Goal: Complete application form

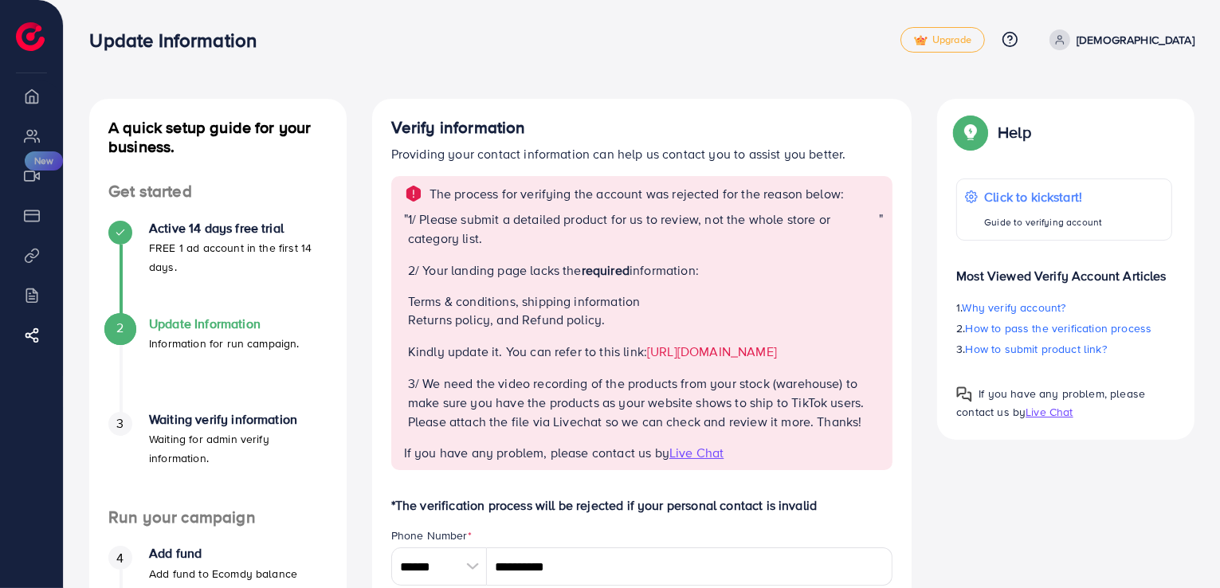
click at [1138, 35] on p "[DEMOGRAPHIC_DATA]" at bounding box center [1136, 39] width 118 height 19
click at [752, 62] on div "Update Information Upgrade Help Center Contact Support Plans and Pricing Term a…" at bounding box center [641, 40] width 1105 height 46
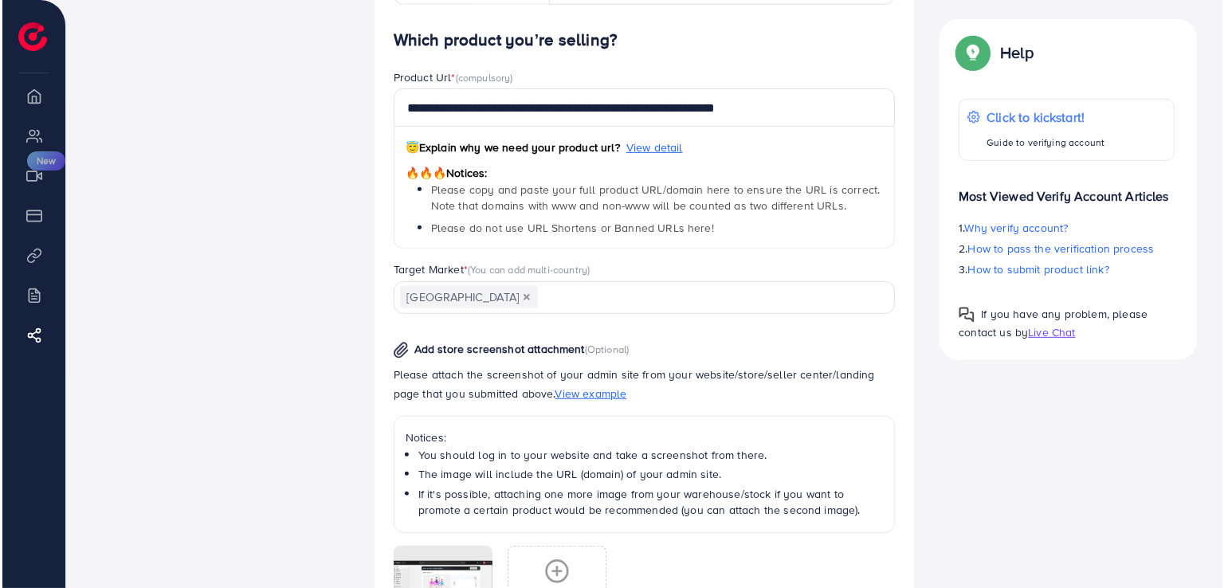
scroll to position [1042, 0]
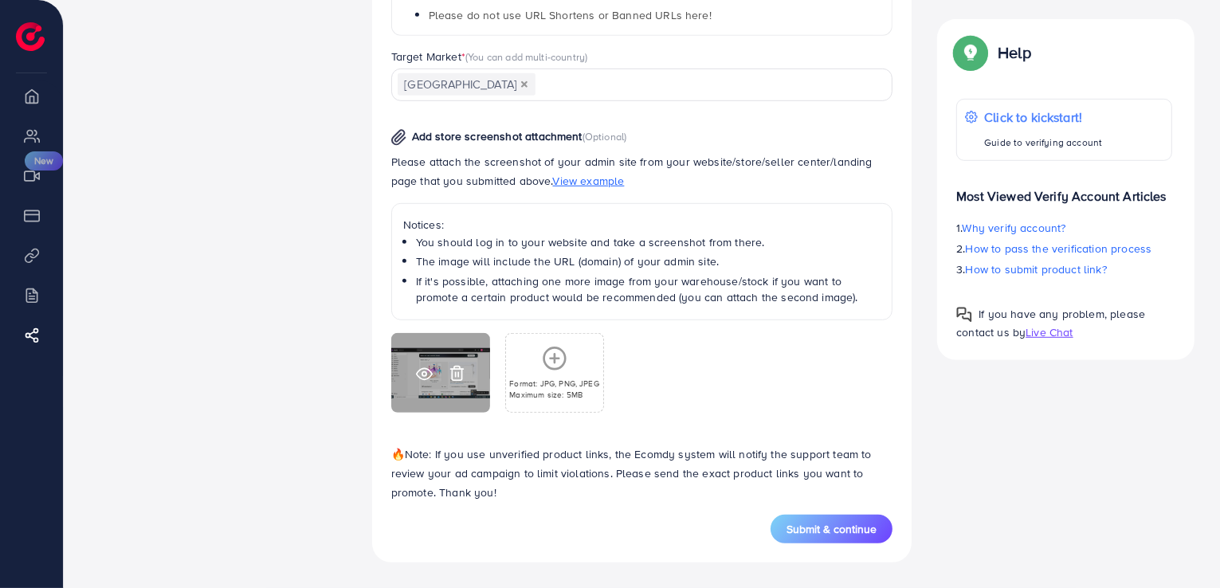
click at [418, 375] on icon at bounding box center [424, 374] width 15 height 11
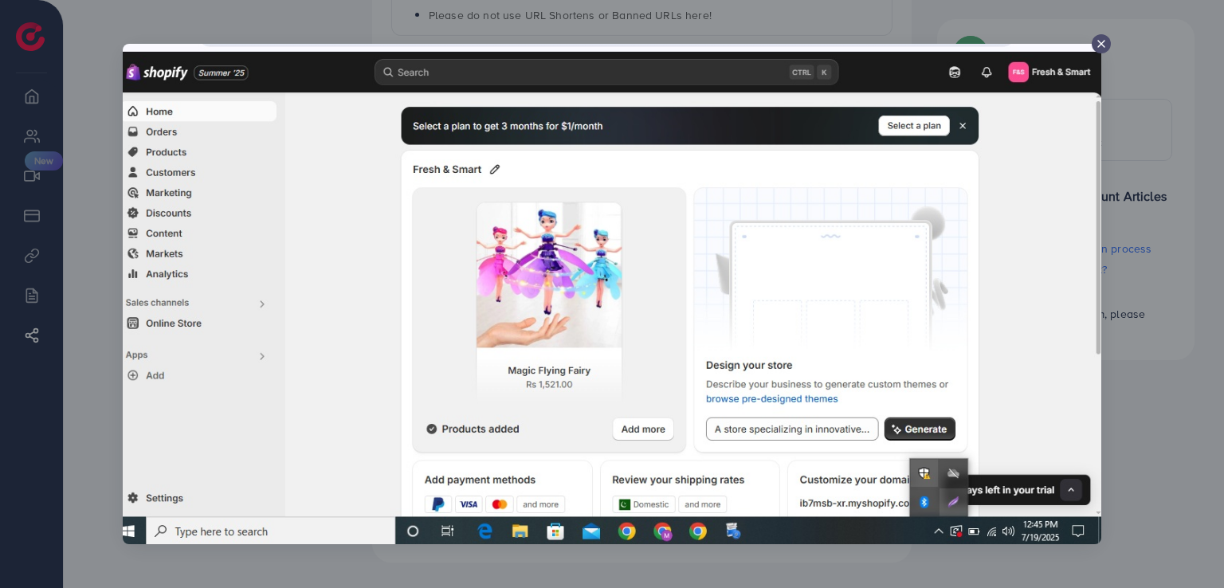
click at [1101, 39] on icon at bounding box center [1101, 43] width 13 height 13
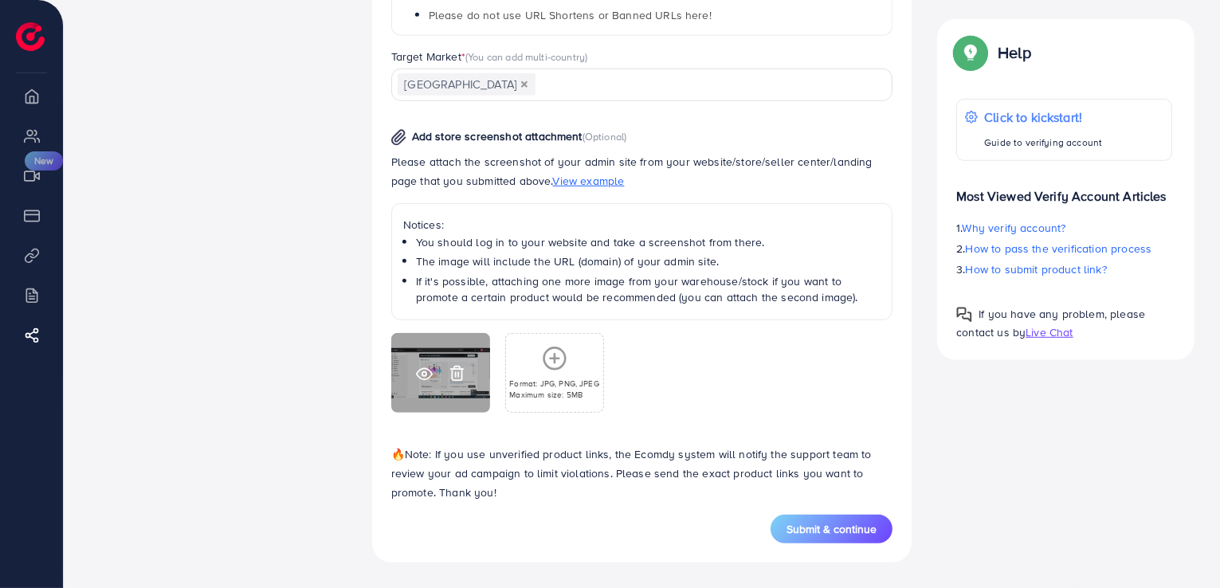
click at [420, 373] on icon at bounding box center [424, 374] width 17 height 17
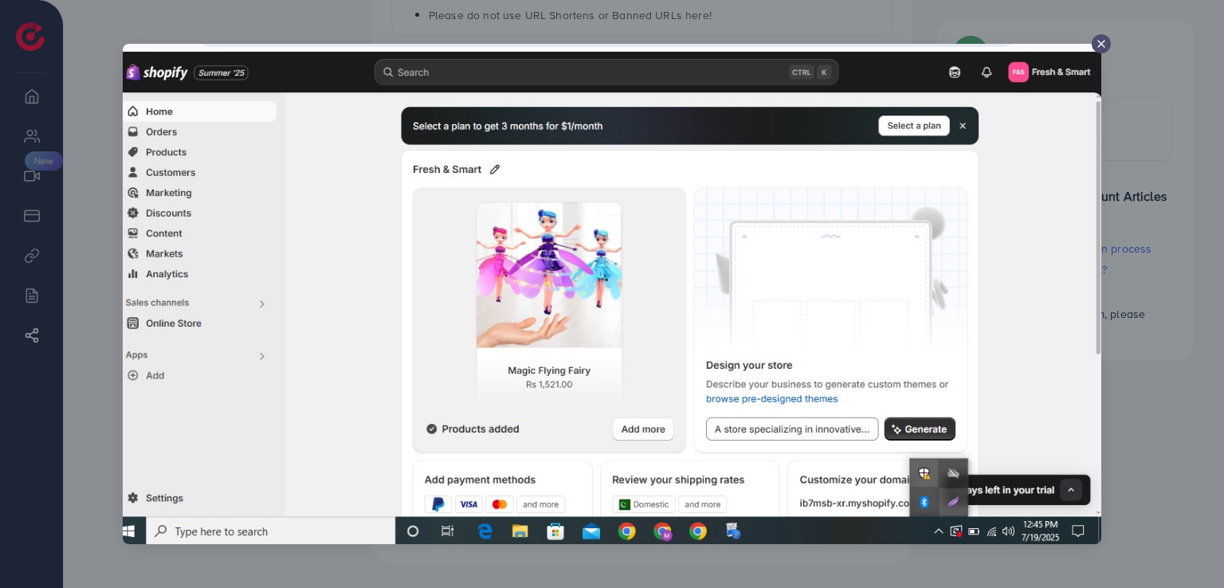
click at [1105, 42] on icon at bounding box center [1101, 43] width 13 height 13
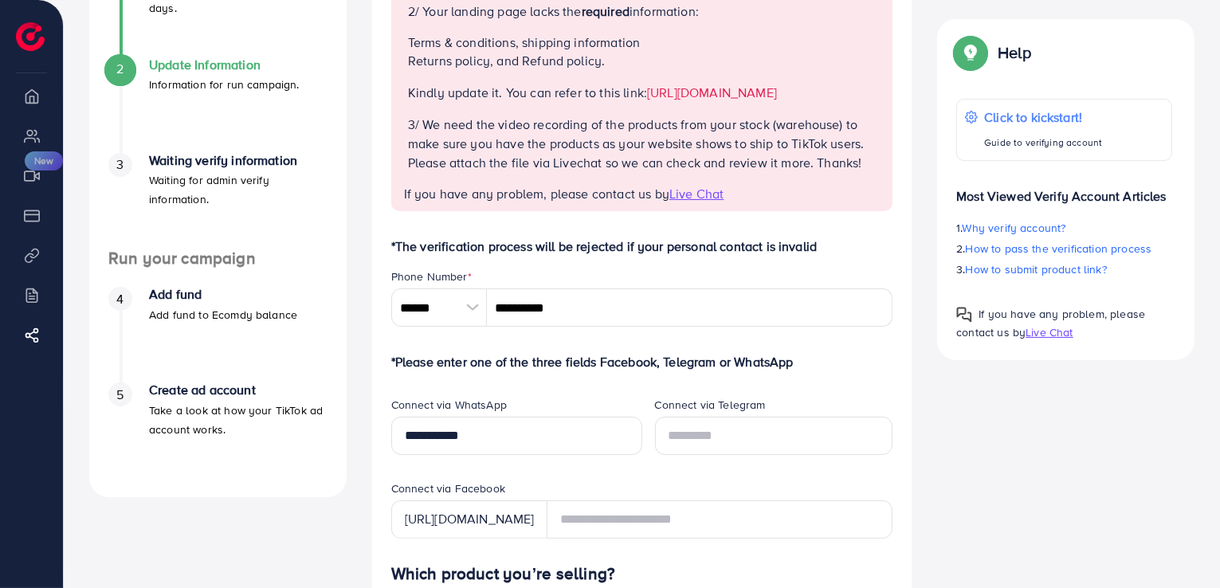
scroll to position [80, 0]
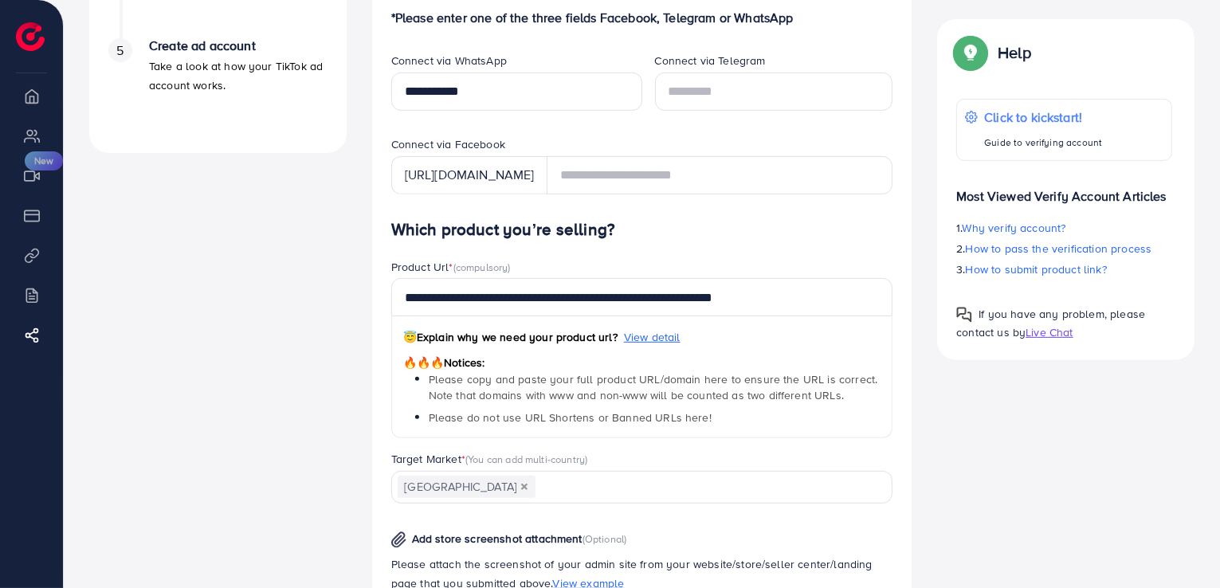
scroll to position [797, 0]
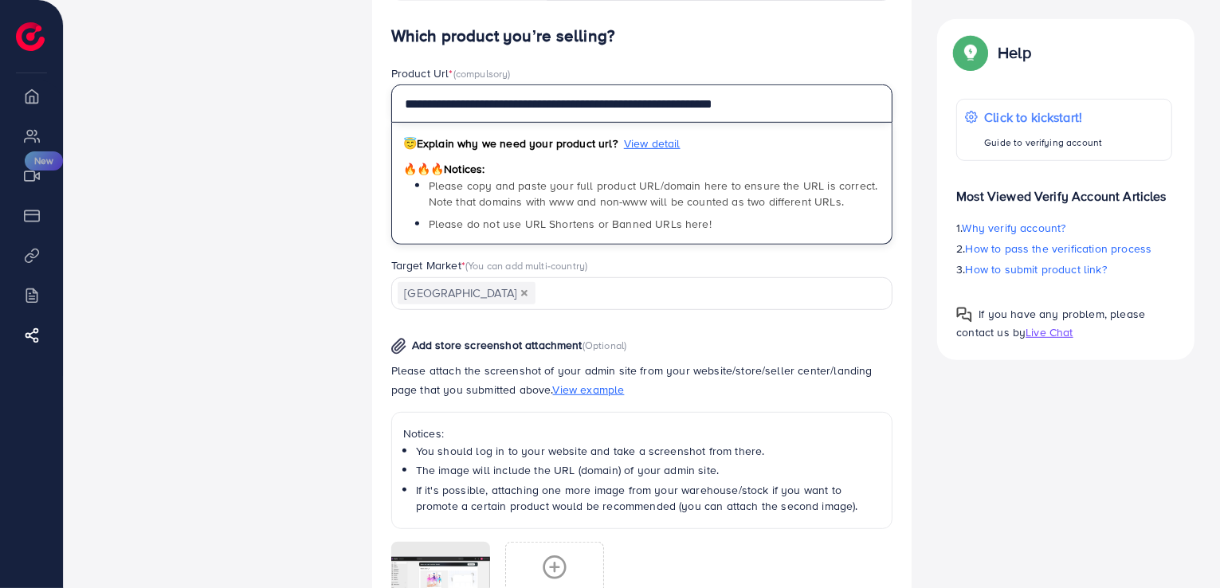
click at [546, 123] on input "**********" at bounding box center [642, 103] width 502 height 38
paste input "**********"
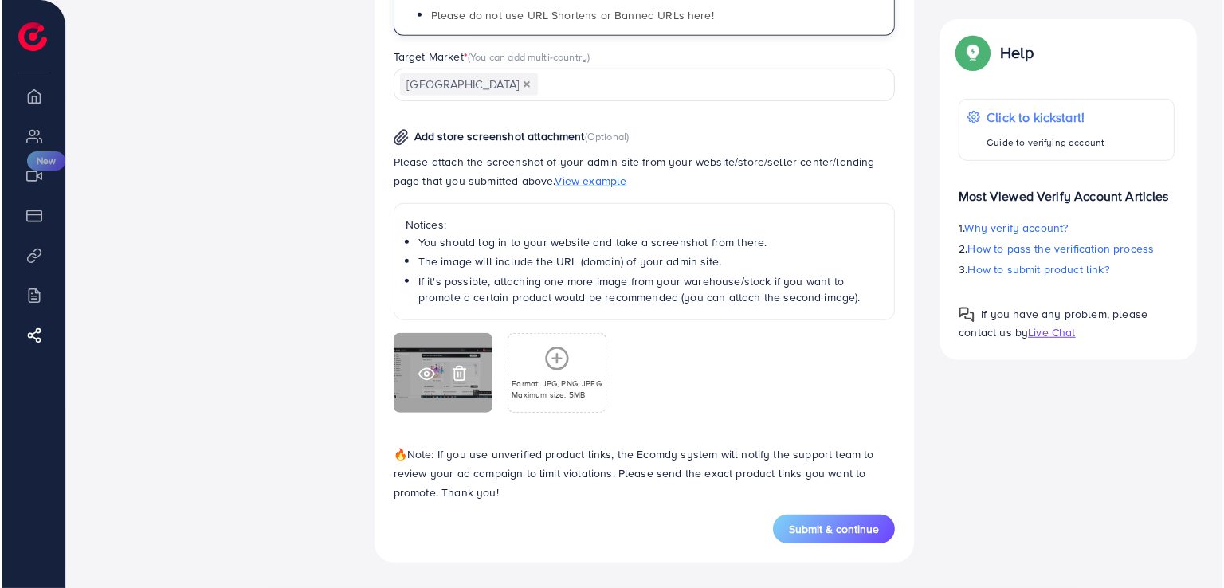
scroll to position [1036, 0]
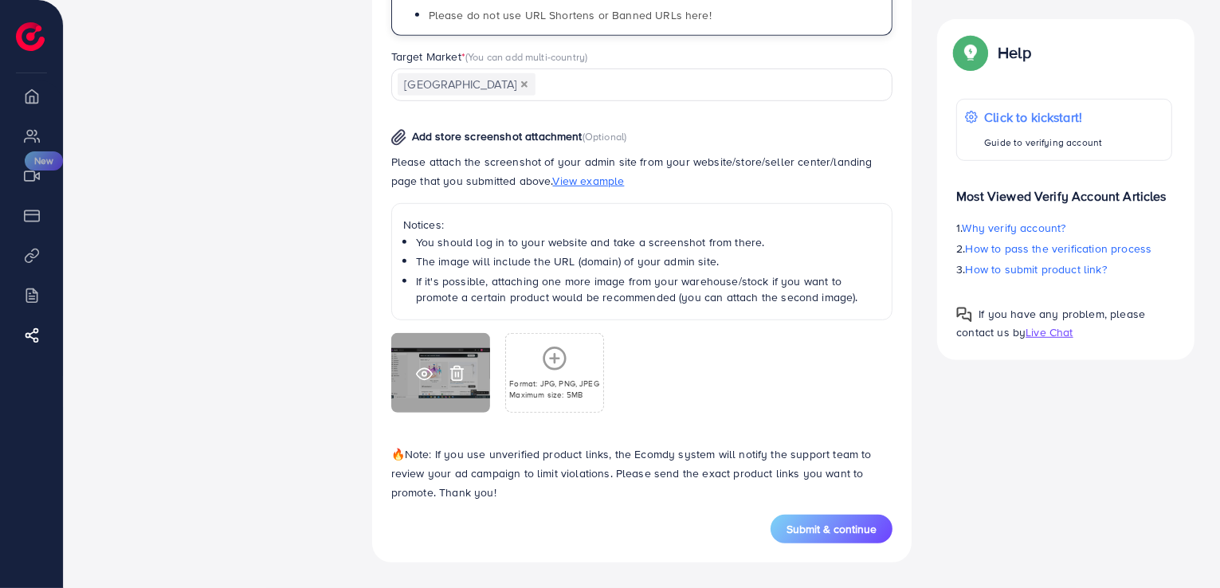
drag, startPoint x: 449, startPoint y: 393, endPoint x: 454, endPoint y: 386, distance: 8.6
click at [449, 392] on div at bounding box center [440, 373] width 99 height 80
click at [454, 382] on icon at bounding box center [457, 373] width 17 height 17
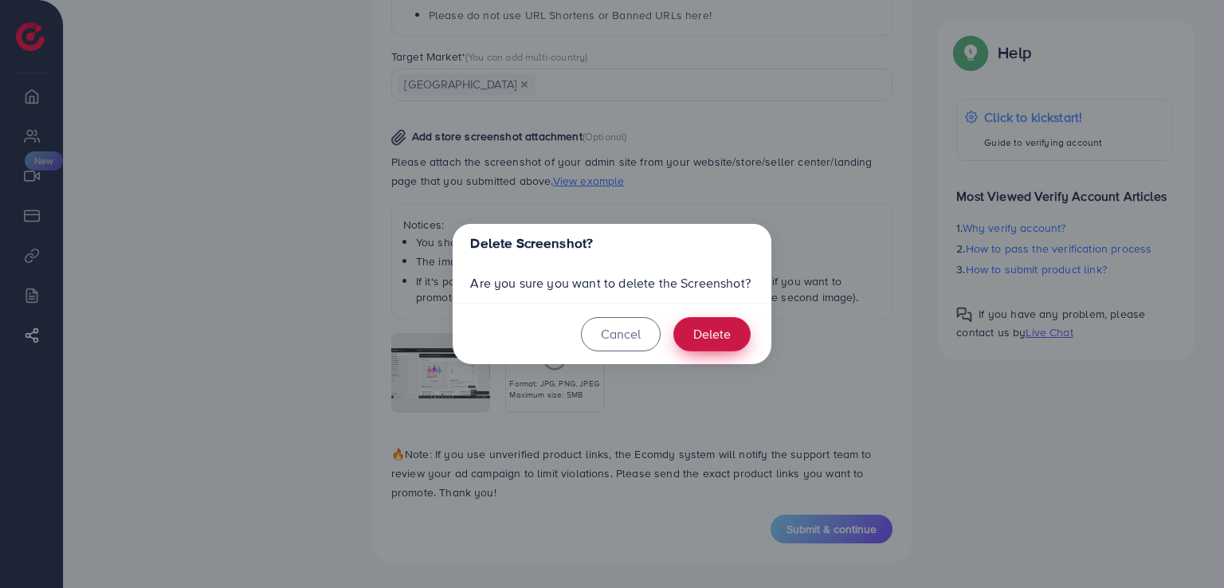
click at [697, 328] on button "Delete" at bounding box center [711, 334] width 77 height 34
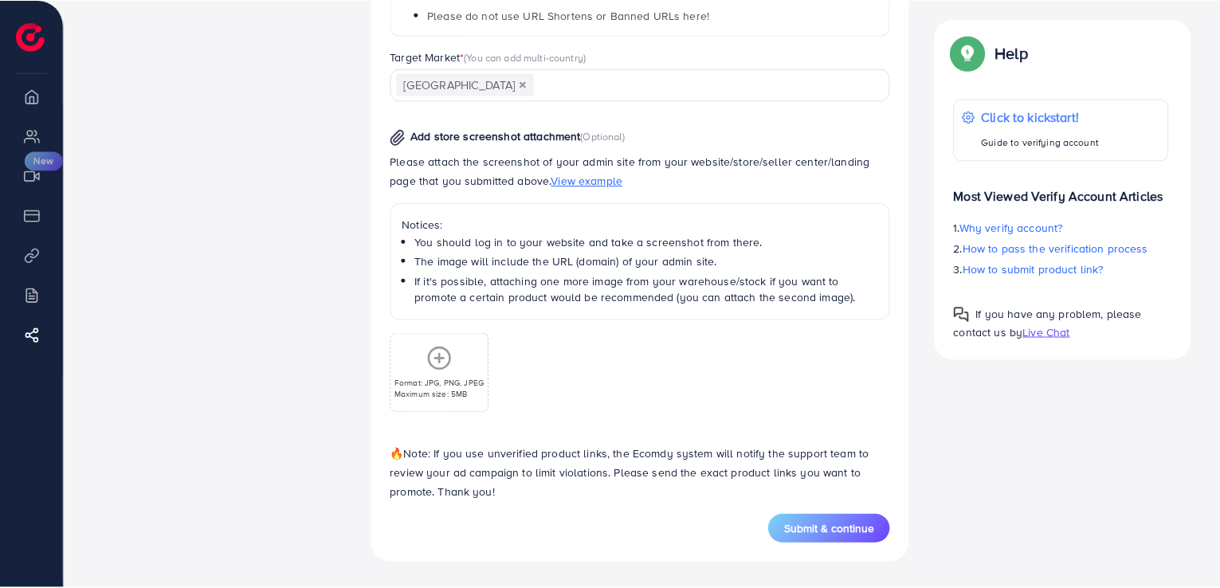
scroll to position [1023, 0]
click at [443, 371] on icon at bounding box center [441, 359] width 26 height 26
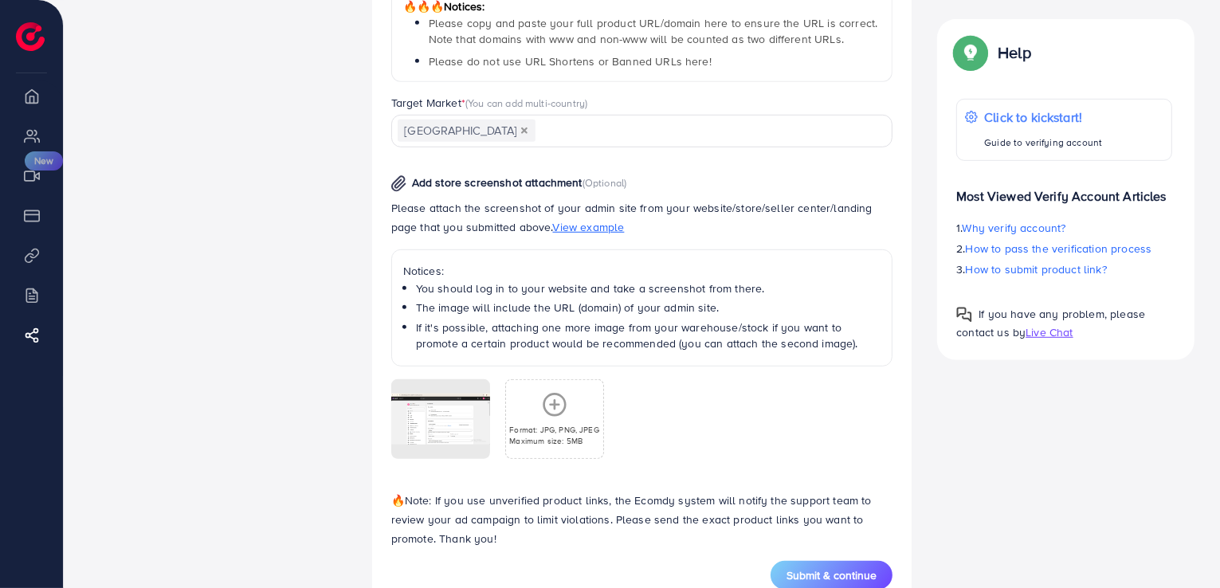
scroll to position [1042, 0]
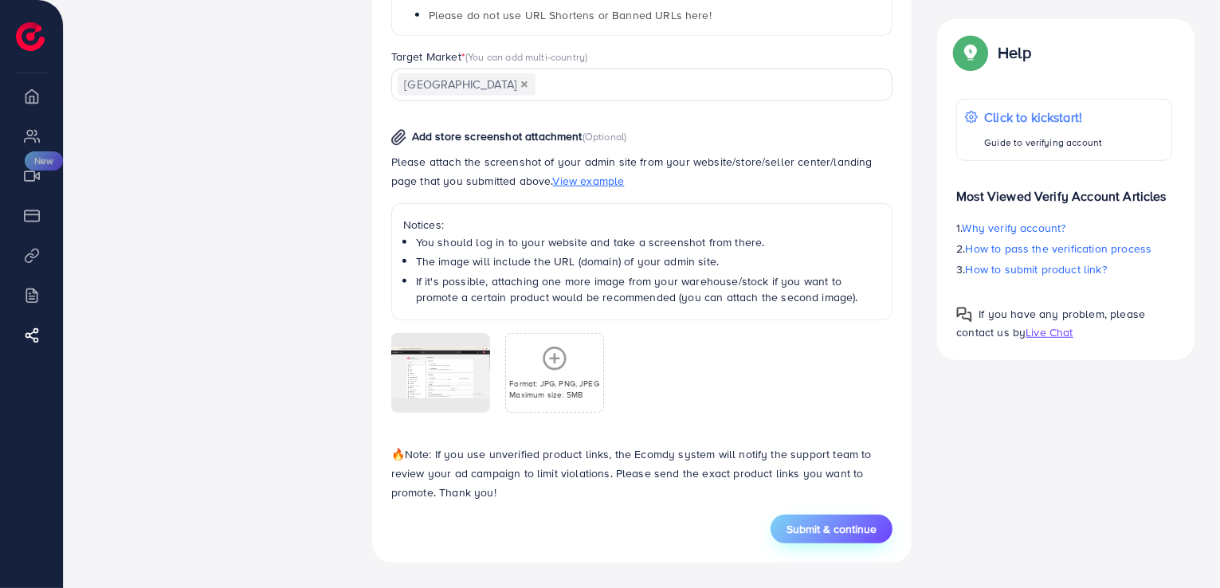
click at [858, 534] on span "Submit & continue" at bounding box center [832, 529] width 90 height 16
type input "**********"
